Goal: Check status: Check status

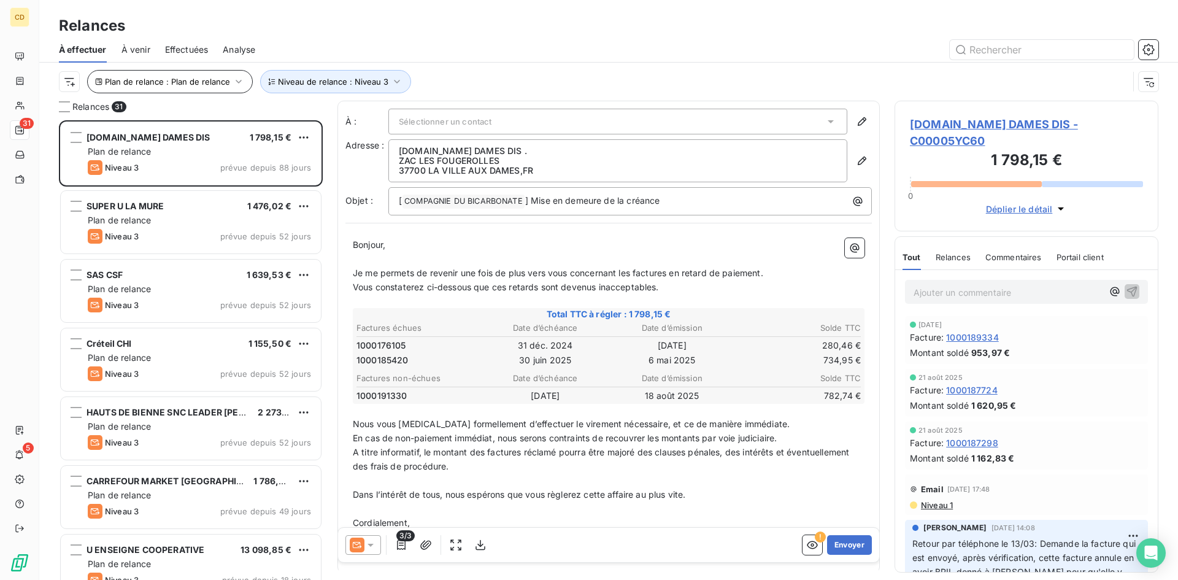
scroll to position [450, 255]
click at [184, 48] on span "Effectuées" at bounding box center [187, 50] width 44 height 12
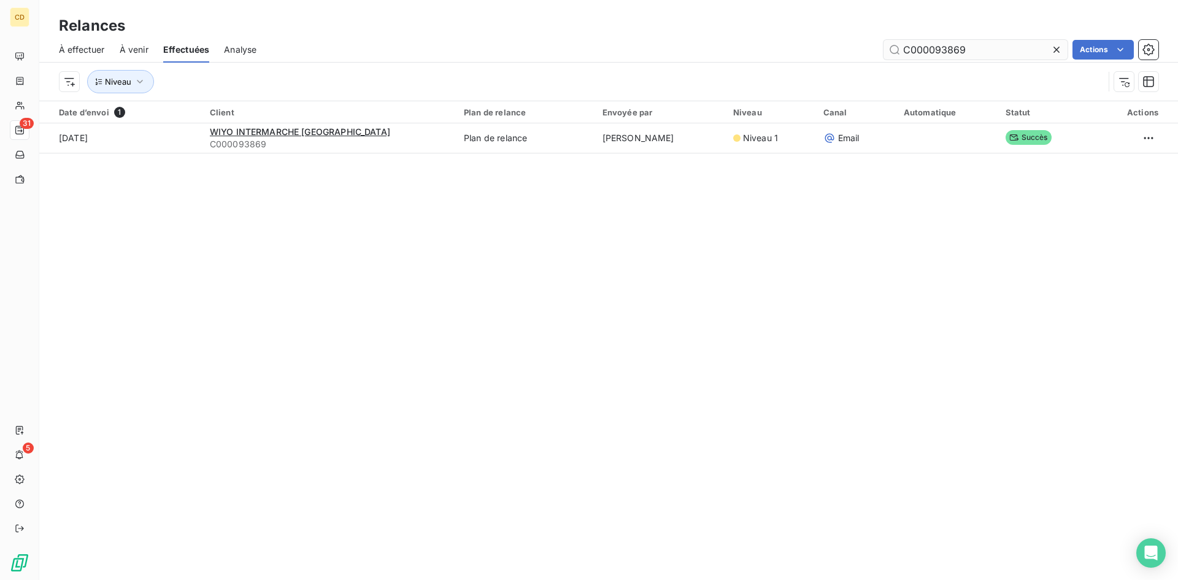
drag, startPoint x: 979, startPoint y: 47, endPoint x: 937, endPoint y: 47, distance: 42.3
click at [937, 47] on input "C000093869" at bounding box center [975, 50] width 184 height 20
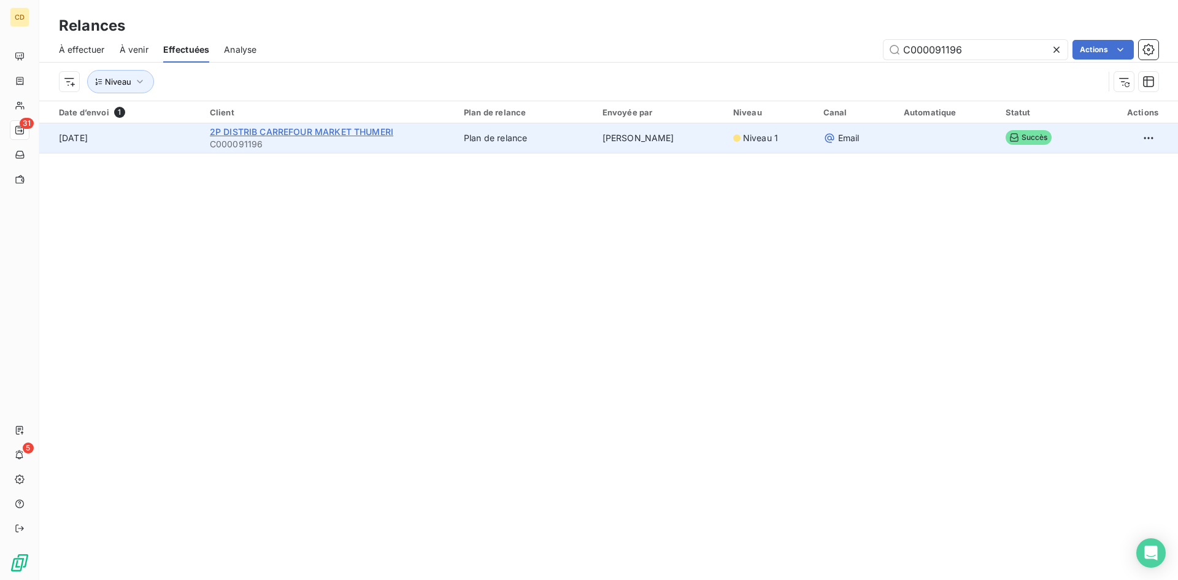
type input "C000091196"
click at [357, 129] on span "2P DISTRIB CARREFOUR MARKET THUMERI" at bounding box center [301, 131] width 183 height 10
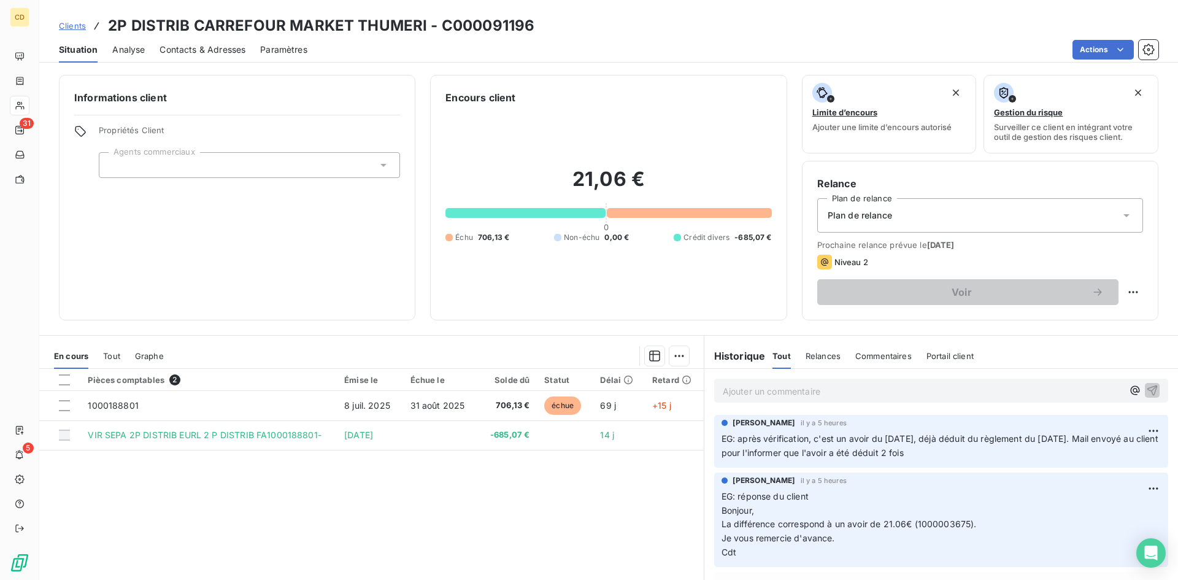
click at [768, 390] on p "Ajouter un commentaire ﻿" at bounding box center [923, 390] width 400 height 15
click at [726, 398] on p "EG: retour du client après lui avoir expliqué qu'il a déduit 2 fois l'avoir" at bounding box center [923, 390] width 400 height 14
